Goal: Ask a question

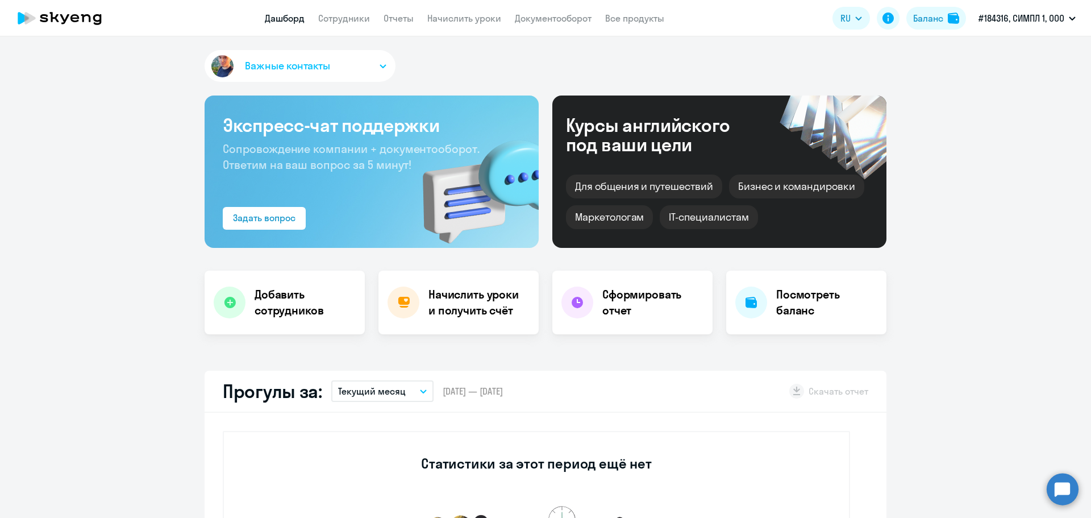
select select "30"
click at [1053, 486] on circle at bounding box center [1063, 489] width 32 height 32
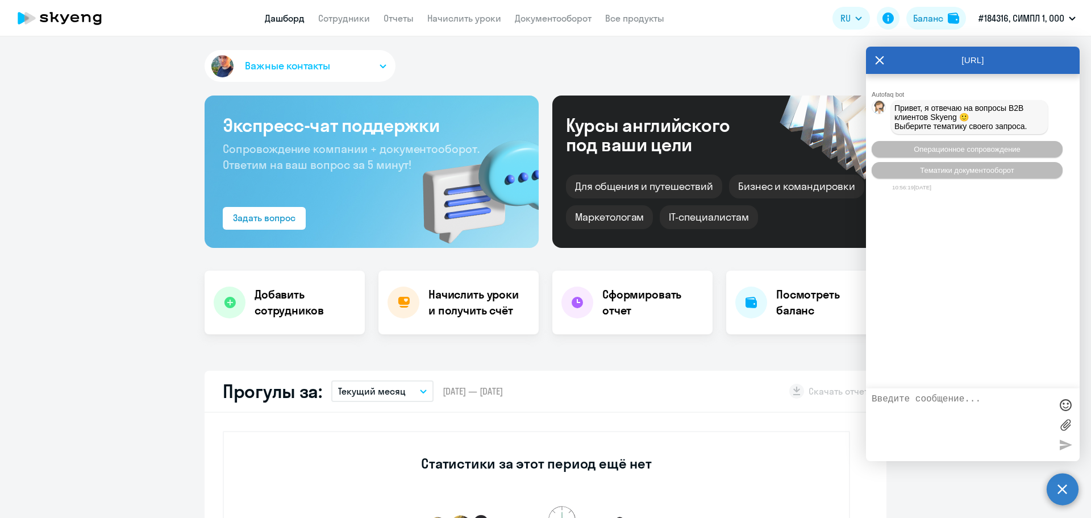
click at [928, 403] on textarea at bounding box center [962, 424] width 180 height 61
click at [966, 173] on span "Тематики документооборот" at bounding box center [967, 170] width 94 height 9
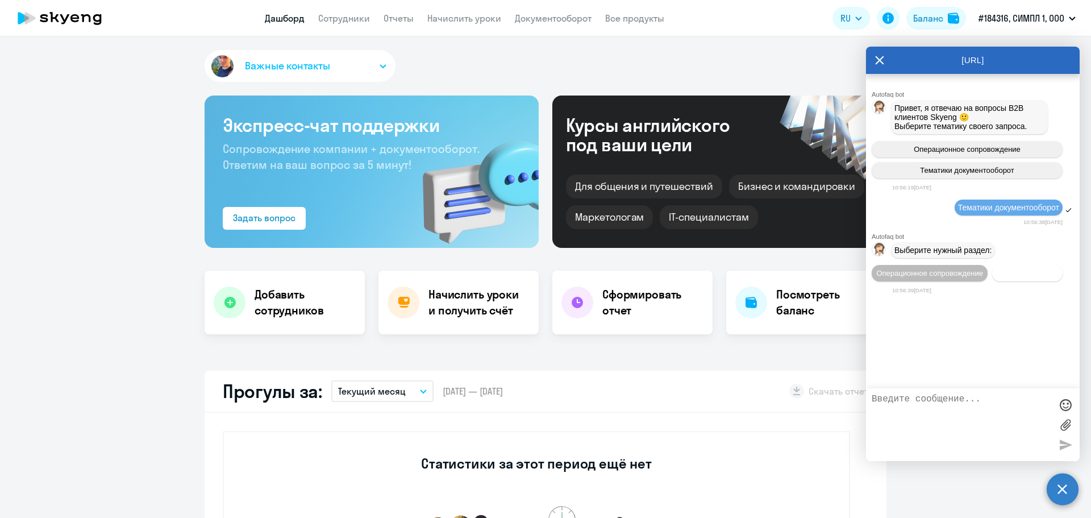
click at [1011, 274] on span "Документооборот" at bounding box center [1027, 273] width 61 height 9
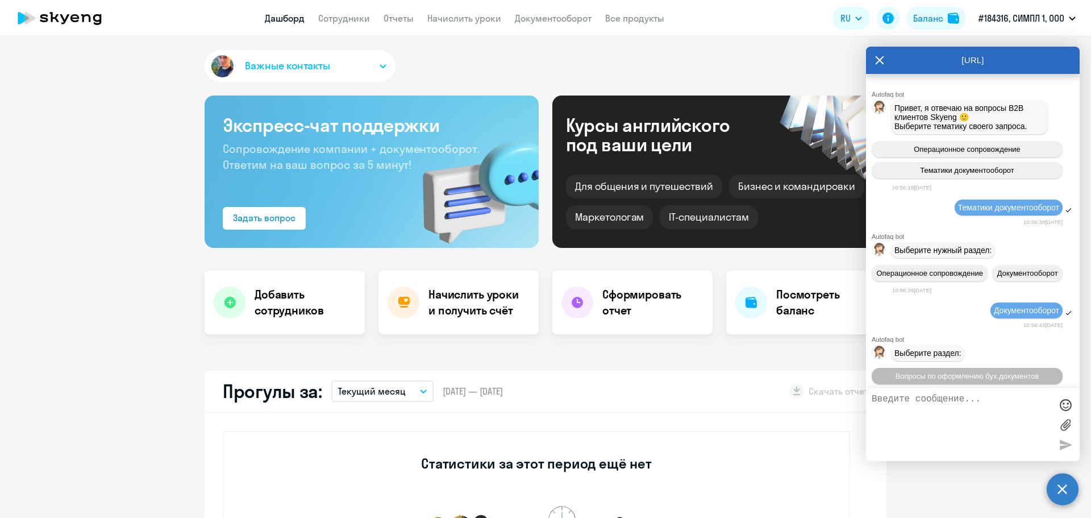
scroll to position [123, 0]
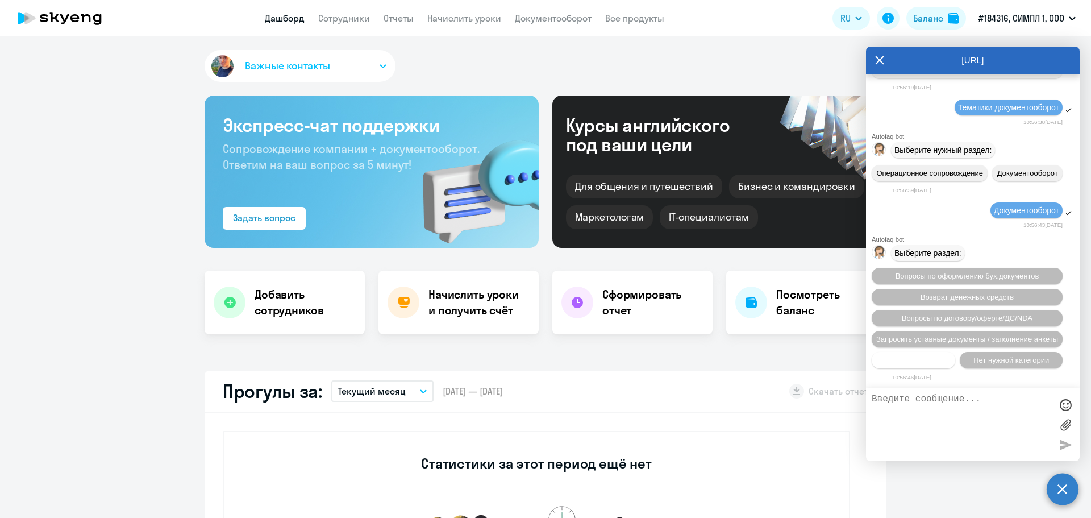
click at [920, 366] on button "Прочие вопросы" at bounding box center [914, 360] width 84 height 16
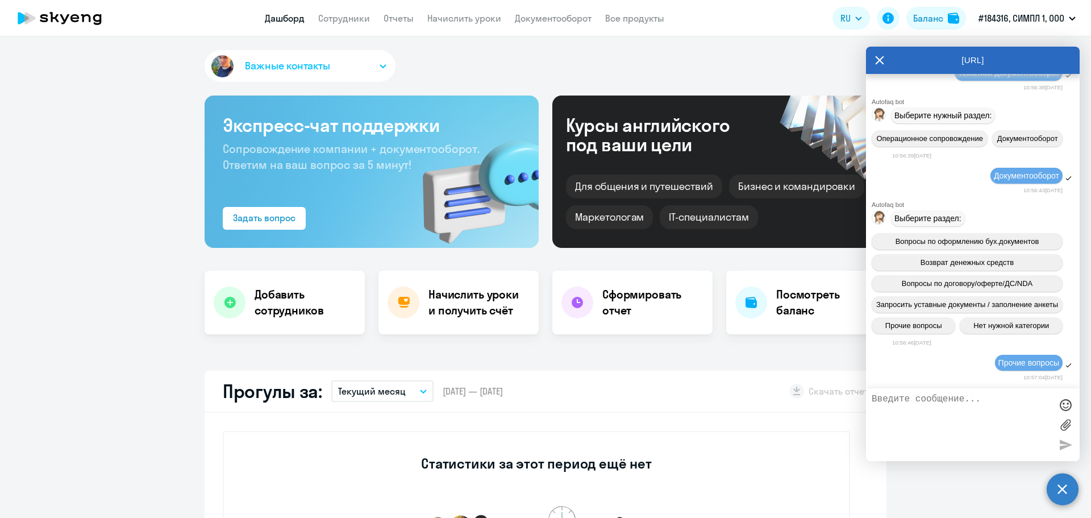
scroll to position [332, 0]
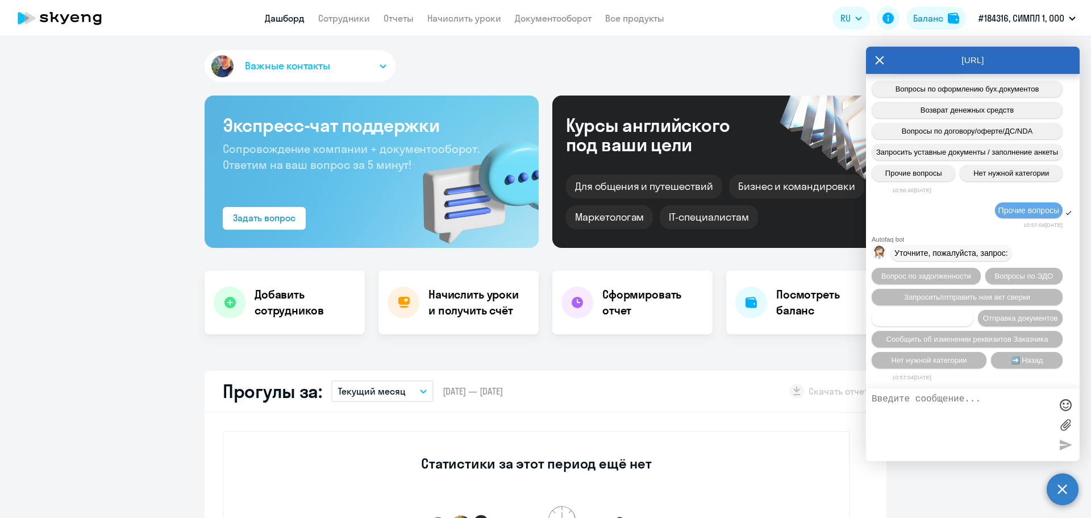
click at [969, 314] on span "Вопросы по счетам/оплате" at bounding box center [923, 318] width 92 height 9
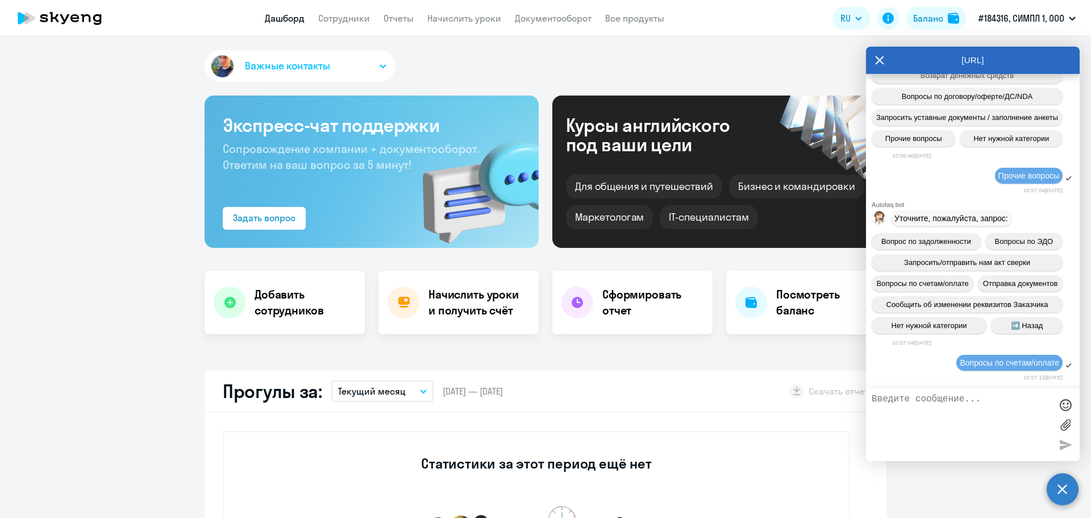
scroll to position [482, 0]
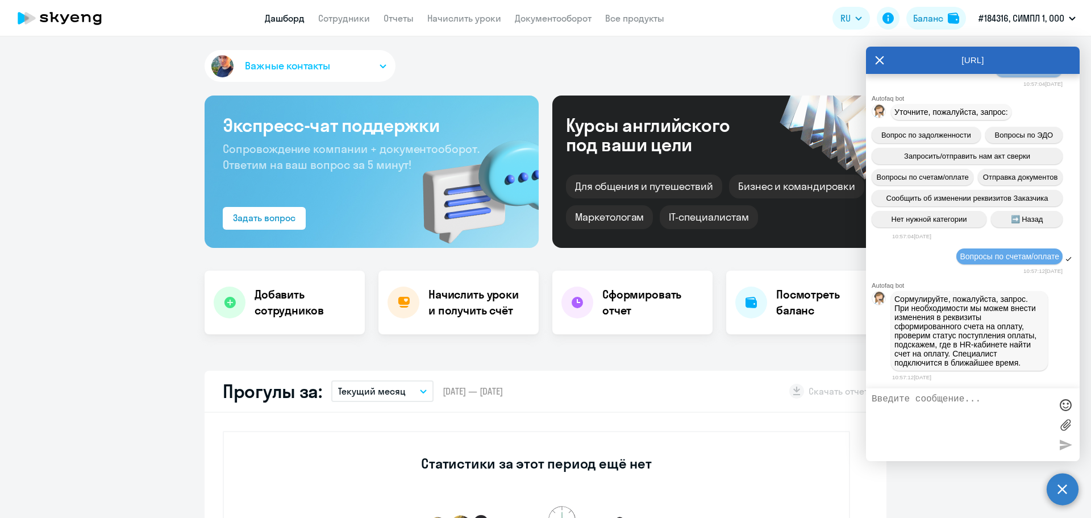
click at [945, 403] on textarea at bounding box center [962, 424] width 180 height 61
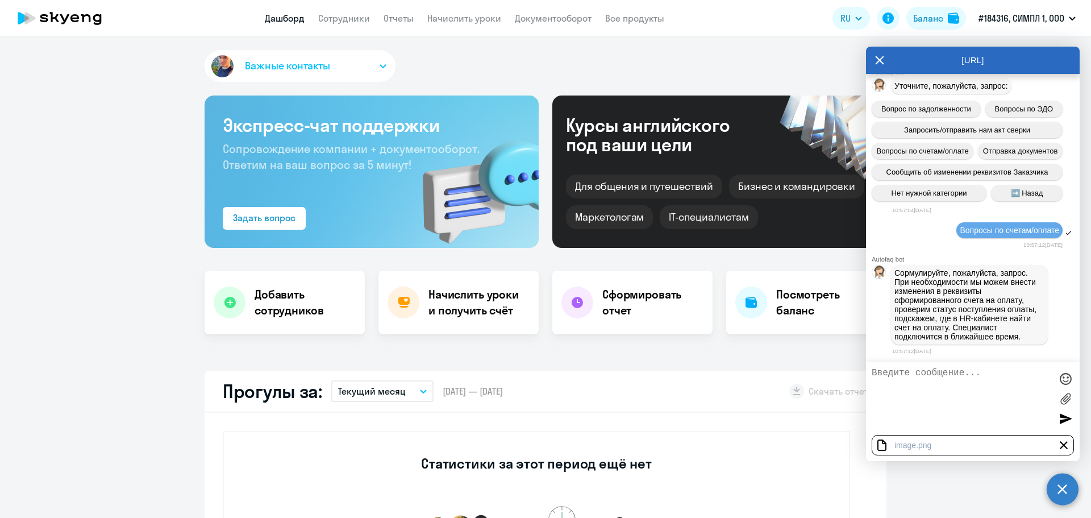
paste textarea "В 2024 году в июле у вас брал обучение наш сотрудник. Могу попросить вас направ…"
click at [874, 370] on textarea "В 2024 году в июле у вас брал обучение наш сотрудник. Могу попросить вас направ…" at bounding box center [962, 398] width 180 height 61
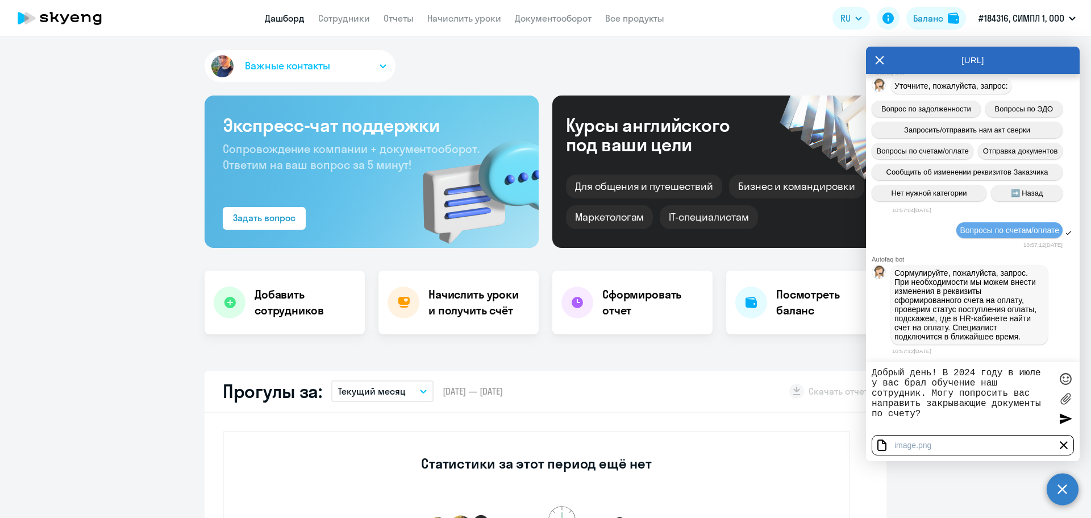
click at [895, 382] on textarea "Добрый день! В 2024 году в июле у вас брал обучение наш сотрудник. Могу попроси…" at bounding box center [962, 398] width 180 height 61
click at [933, 416] on textarea "Добрый день! В 2024 году в июле у Skyeng брал обучение наш сотрудник. Могу попр…" at bounding box center [962, 398] width 180 height 61
type textarea "Добрый день! В 2024 году в июле у Skyeng брал обучение наш сотрудник. Могу попр…"
click at [909, 446] on div "image" at bounding box center [905, 444] width 22 height 9
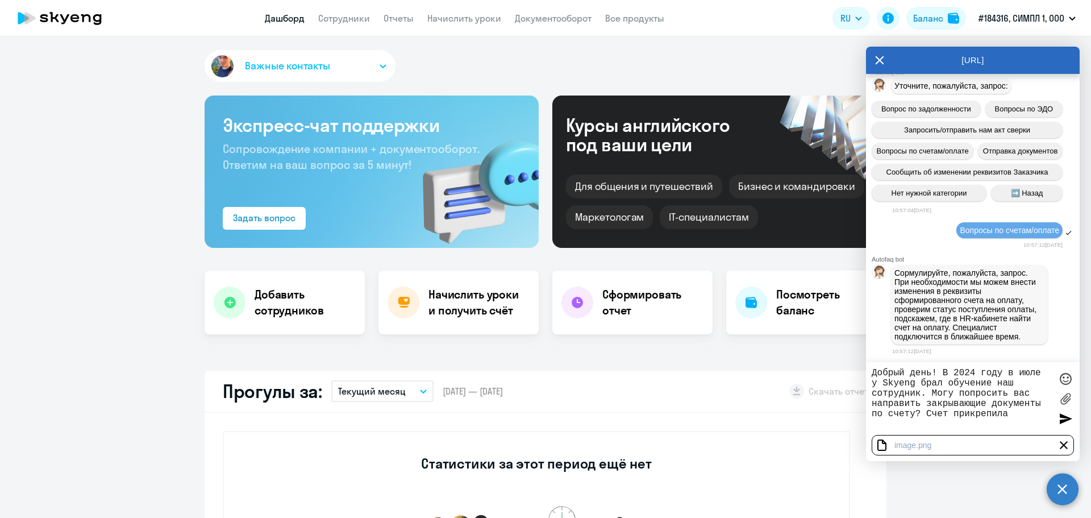
click at [880, 447] on div at bounding box center [882, 445] width 14 height 14
click at [1068, 417] on div at bounding box center [1065, 418] width 17 height 17
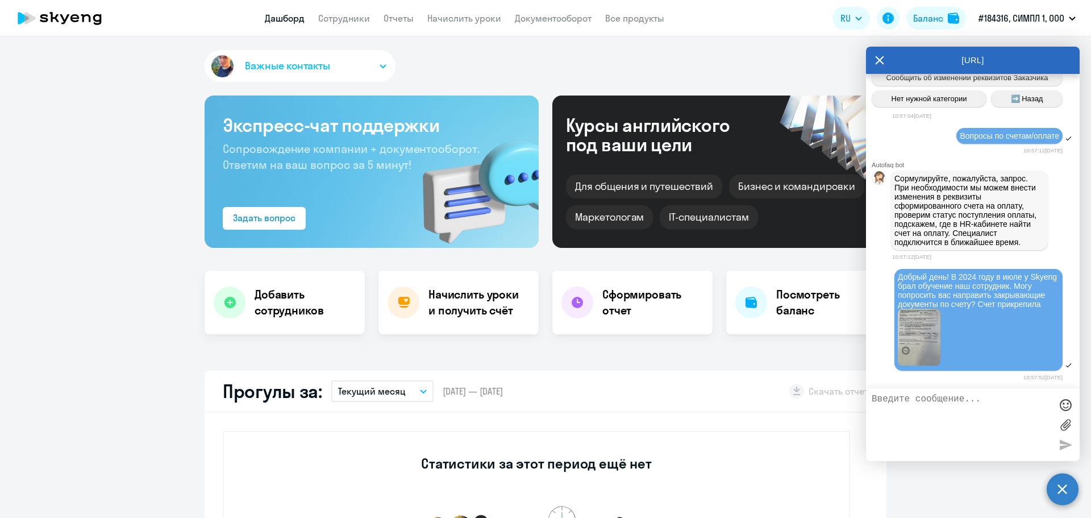
scroll to position [611, 0]
click at [928, 332] on img at bounding box center [919, 337] width 43 height 57
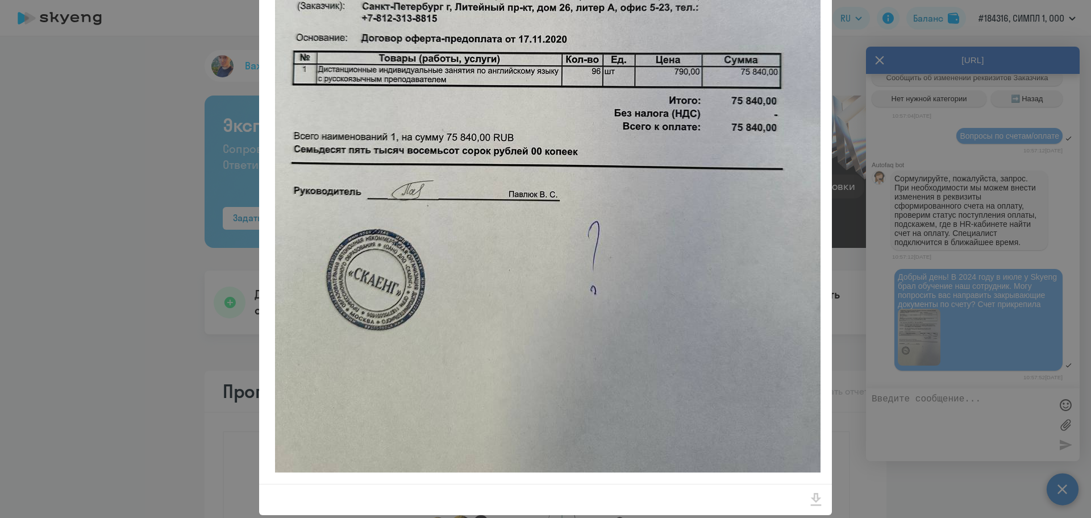
scroll to position [284, 0]
click at [872, 282] on div at bounding box center [545, 259] width 1091 height 518
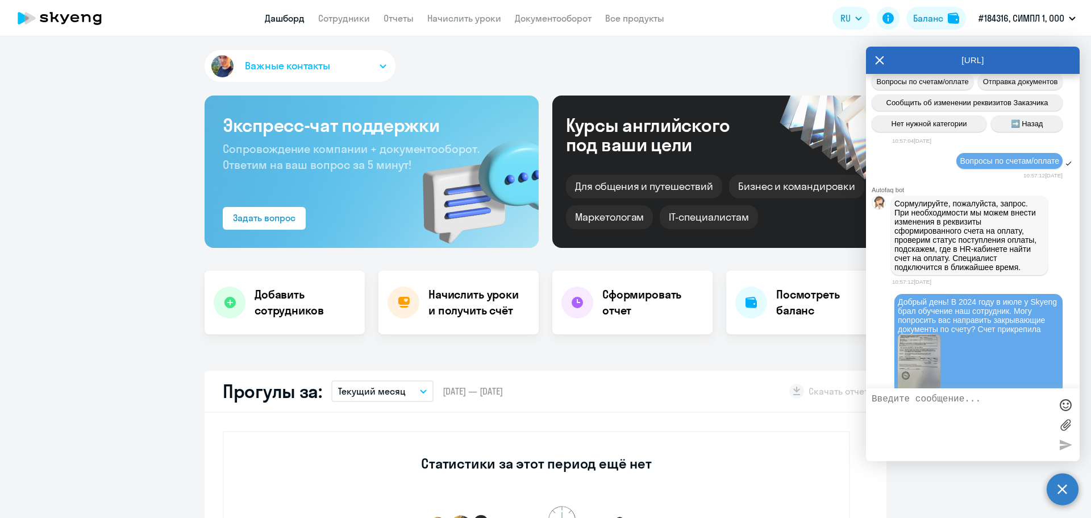
scroll to position [611, 0]
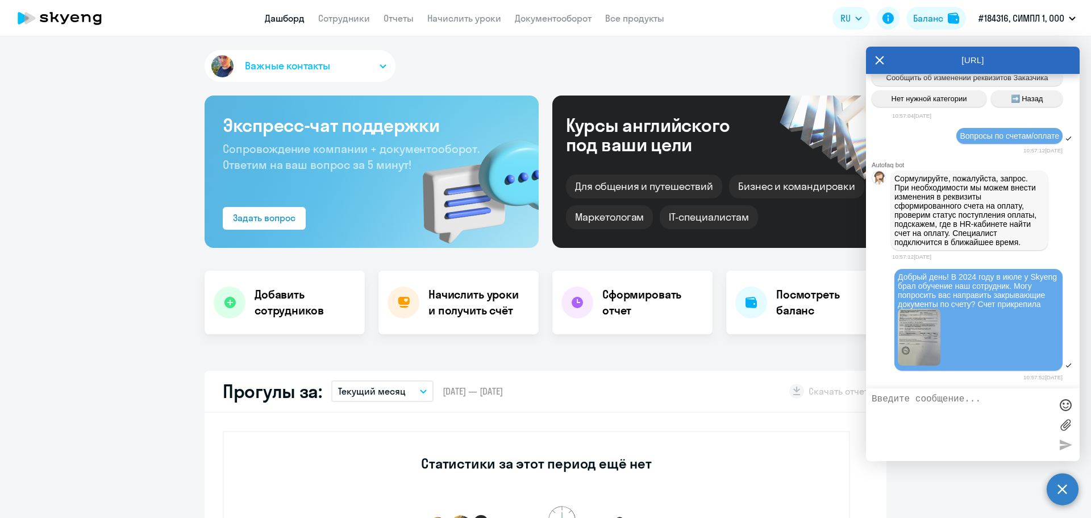
click at [901, 401] on textarea at bounding box center [962, 424] width 180 height 61
type textarea "Подключите оператора, пожалуйста"
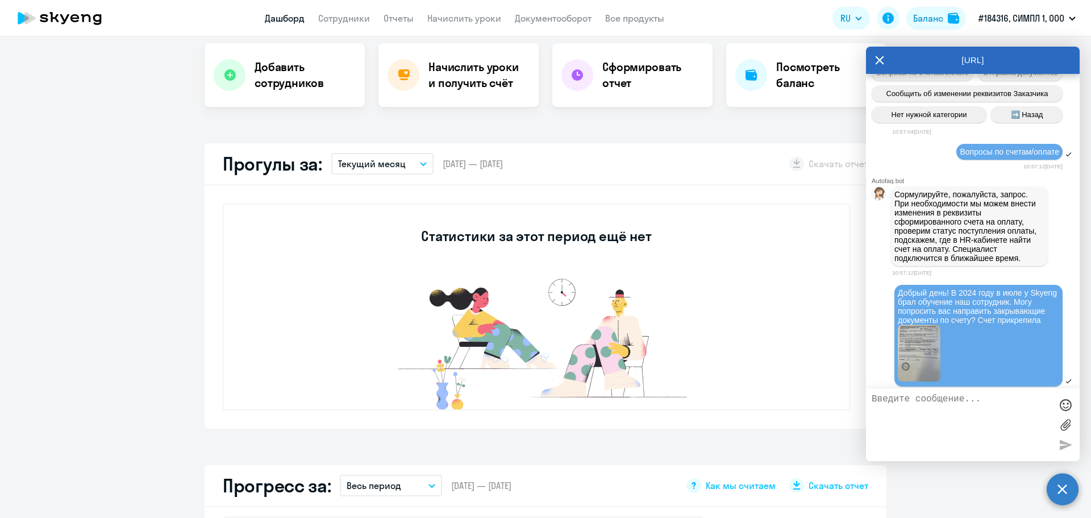
scroll to position [646, 0]
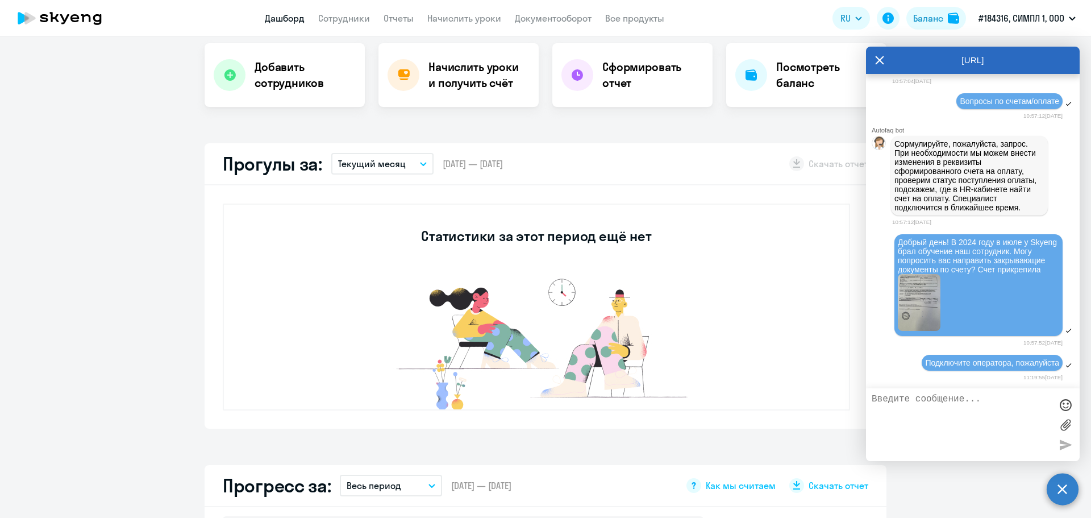
click at [943, 397] on textarea at bounding box center [962, 424] width 180 height 61
